Goal: Find specific page/section: Find specific page/section

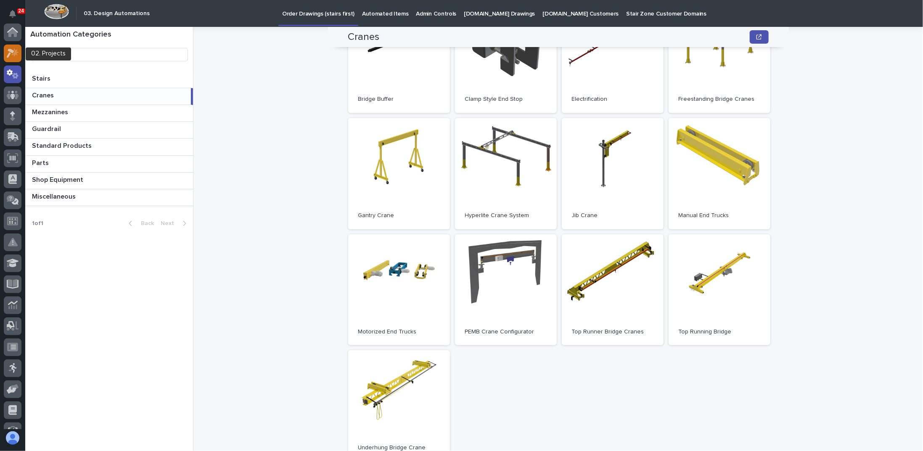
click at [14, 53] on icon at bounding box center [14, 52] width 7 height 8
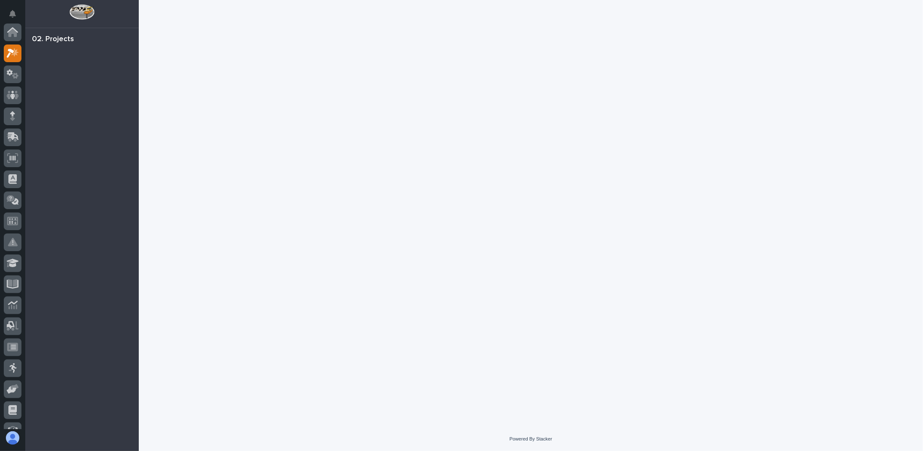
scroll to position [21, 0]
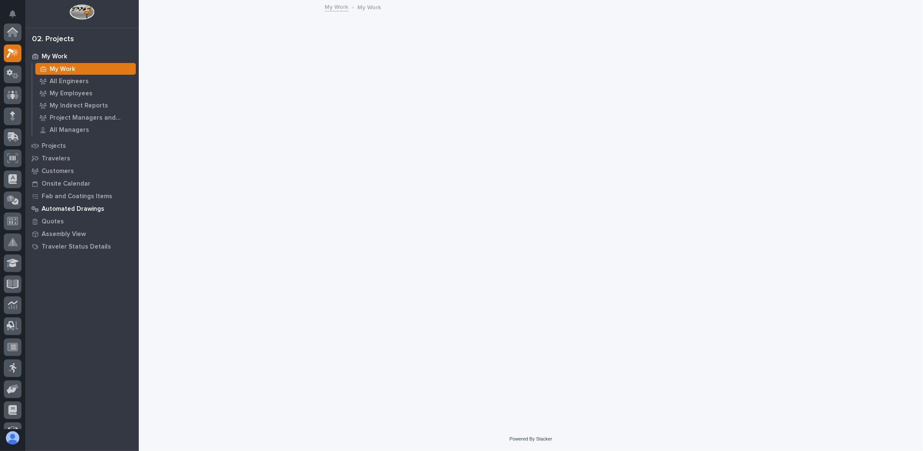
scroll to position [21, 0]
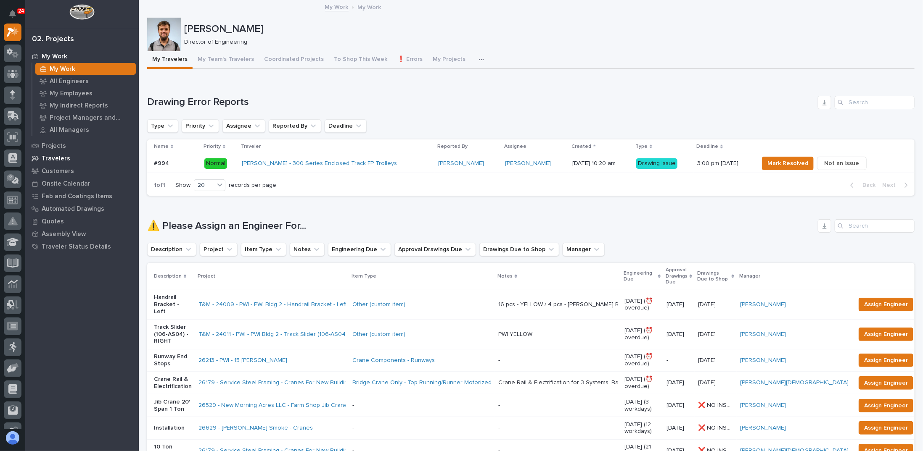
click at [42, 160] on p "Travelers" at bounding box center [56, 159] width 29 height 8
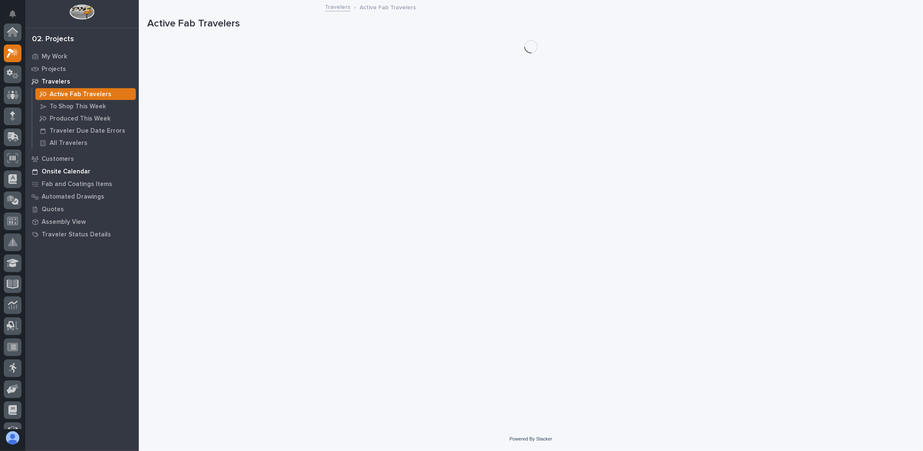
scroll to position [21, 0]
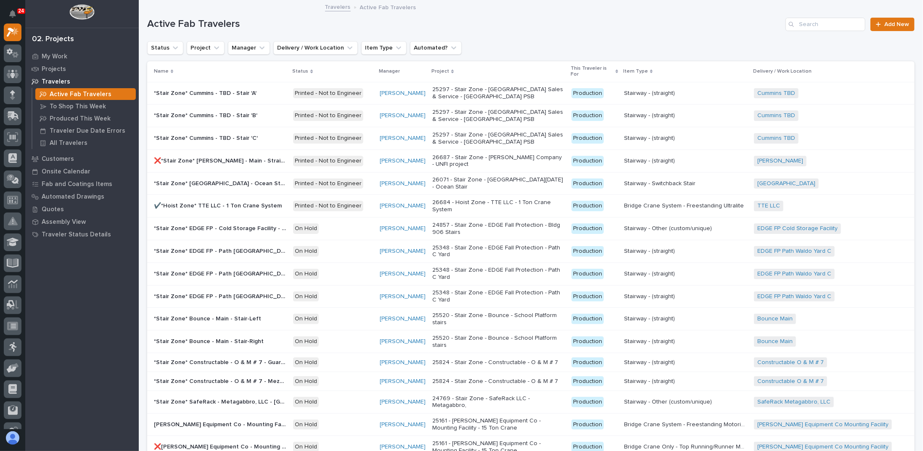
click at [288, 22] on h1 "Active Fab Travelers" at bounding box center [464, 24] width 635 height 12
